Goal: Task Accomplishment & Management: Manage account settings

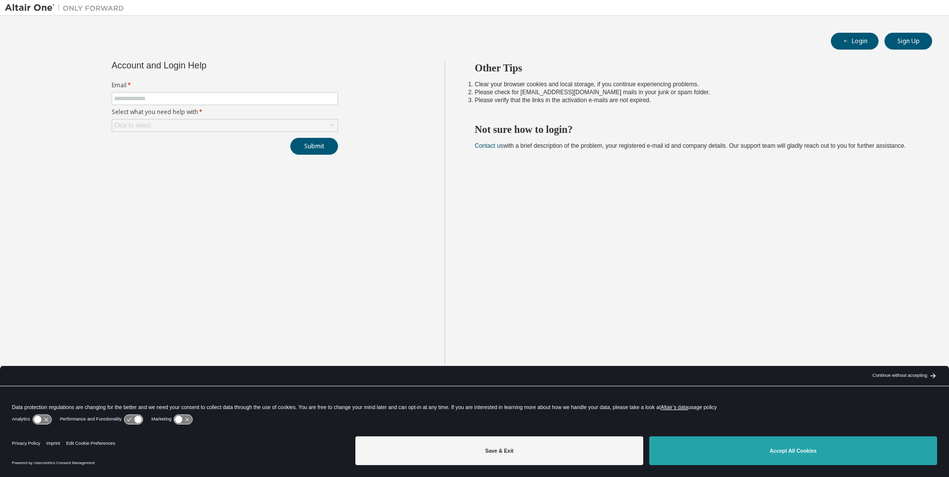
click at [782, 455] on button "Accept All Cookies" at bounding box center [793, 451] width 288 height 29
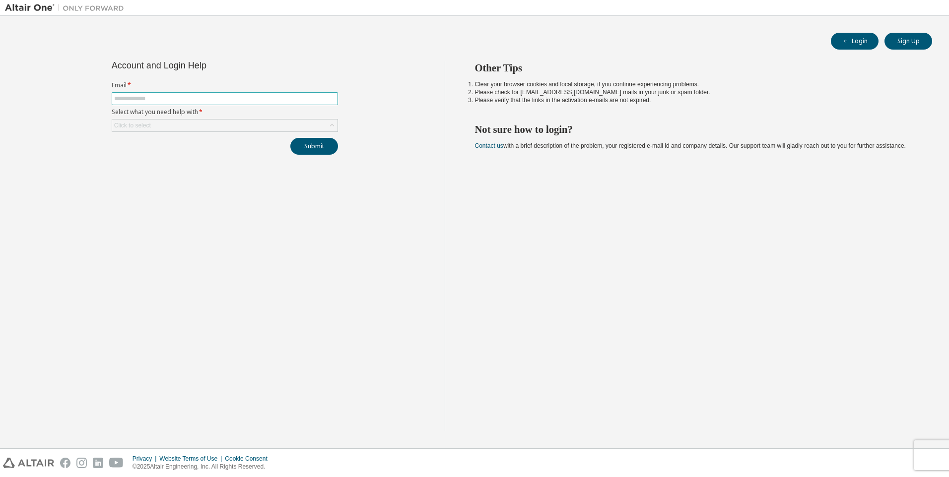
click at [256, 97] on input "text" at bounding box center [224, 99] width 221 height 8
type input "**********"
click at [290, 138] on button "Submit" at bounding box center [314, 146] width 48 height 17
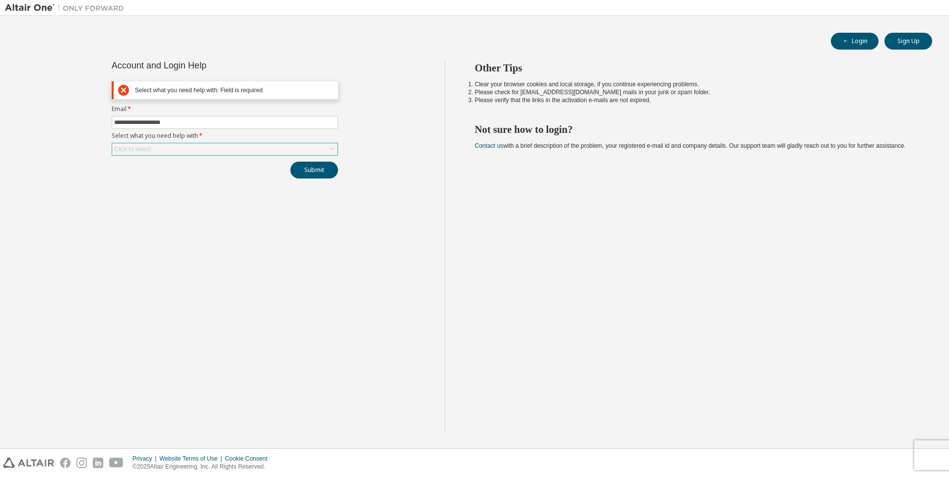
click at [189, 144] on div "Click to select" at bounding box center [224, 149] width 225 height 12
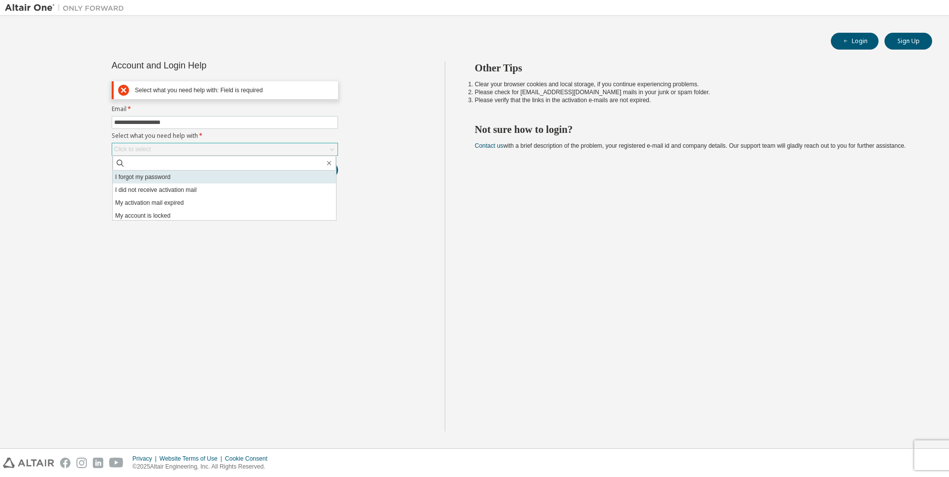
click at [186, 176] on li "I forgot my password" at bounding box center [224, 177] width 223 height 13
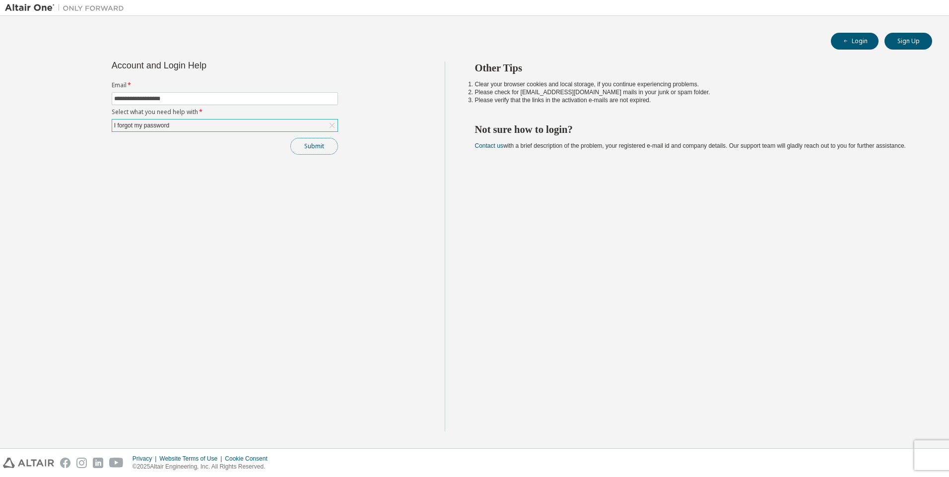
click at [311, 147] on button "Submit" at bounding box center [314, 146] width 48 height 17
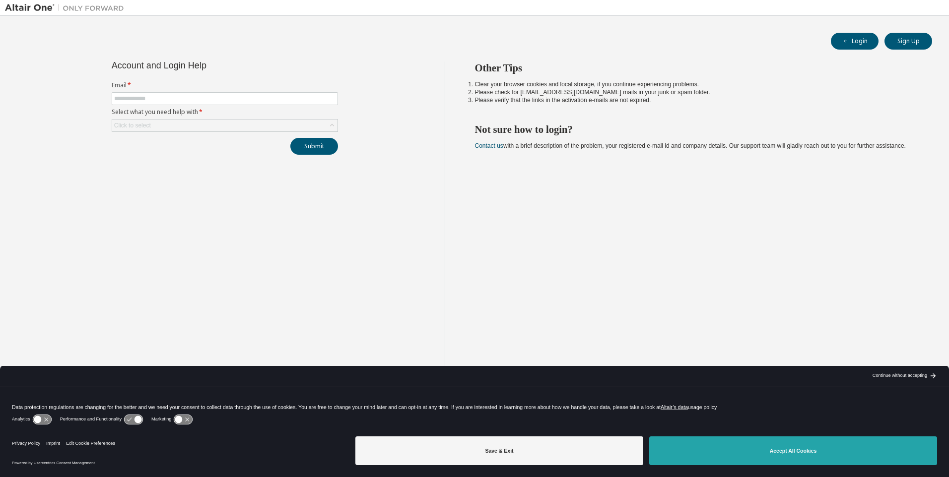
click at [715, 448] on button "Accept All Cookies" at bounding box center [793, 451] width 288 height 29
